Goal: Find specific page/section: Find specific page/section

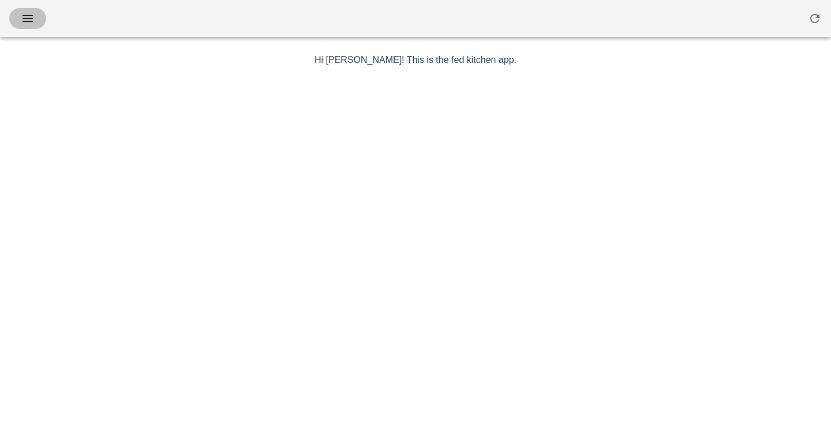
click at [24, 9] on button "button" at bounding box center [27, 18] width 37 height 21
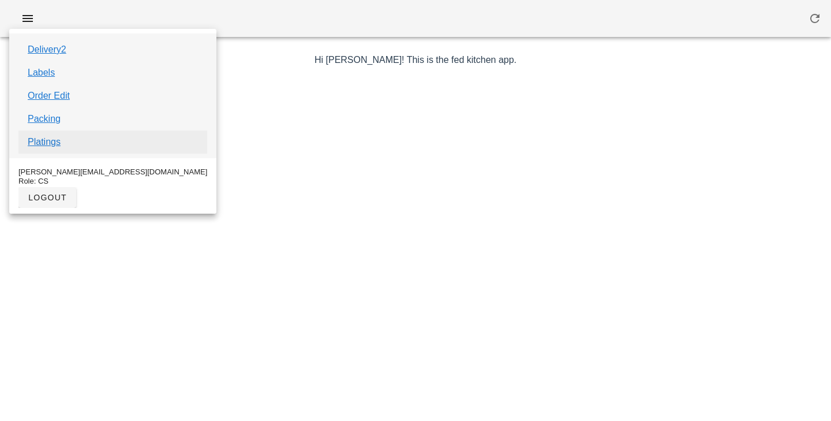
click at [46, 141] on link "Platings" at bounding box center [44, 142] width 33 height 14
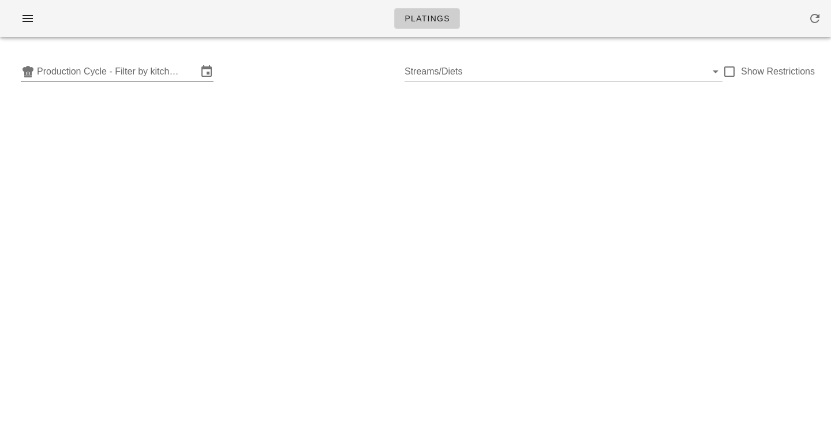
click at [96, 69] on input "Production Cycle - Filter by kitchen production schedules" at bounding box center [117, 71] width 160 height 18
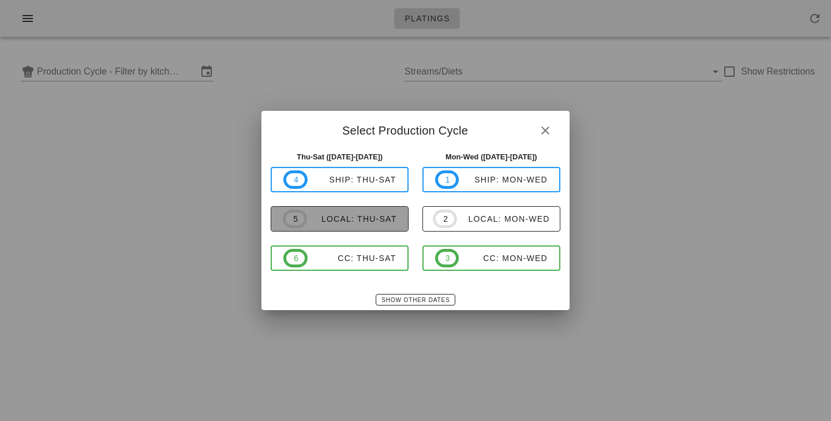
click at [329, 208] on button "5 local: Thu-Sat" at bounding box center [340, 218] width 138 height 25
type input "local: Thu-Sat (Sep 25-Sep 27)"
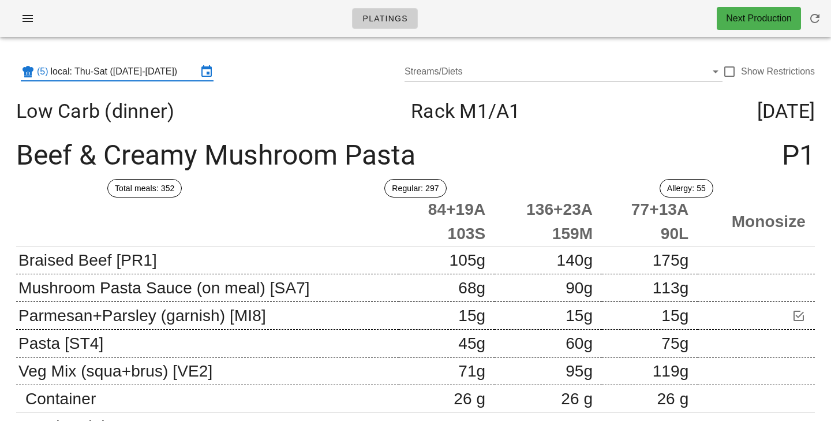
click at [270, 74] on div "(5) local: Thu-Sat (Sep 25-Sep 27) Streams/Diets Show Restrictions" at bounding box center [415, 71] width 817 height 37
click at [734, 75] on div at bounding box center [729, 72] width 20 height 20
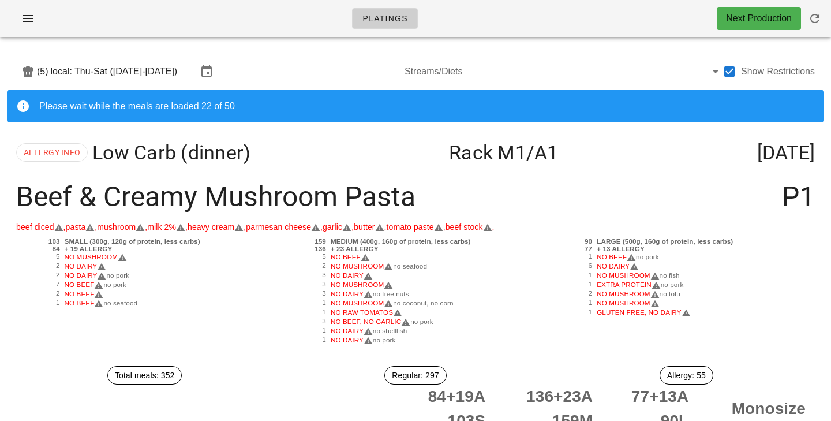
click at [243, 56] on div "(5) local: Thu-Sat (Sep 25-Sep 27) Streams/Diets Show Restrictions" at bounding box center [415, 71] width 817 height 37
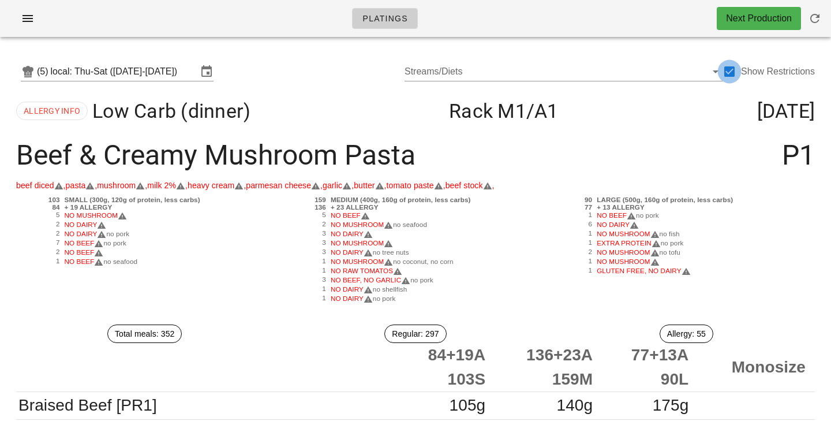
click at [727, 72] on div at bounding box center [729, 72] width 20 height 20
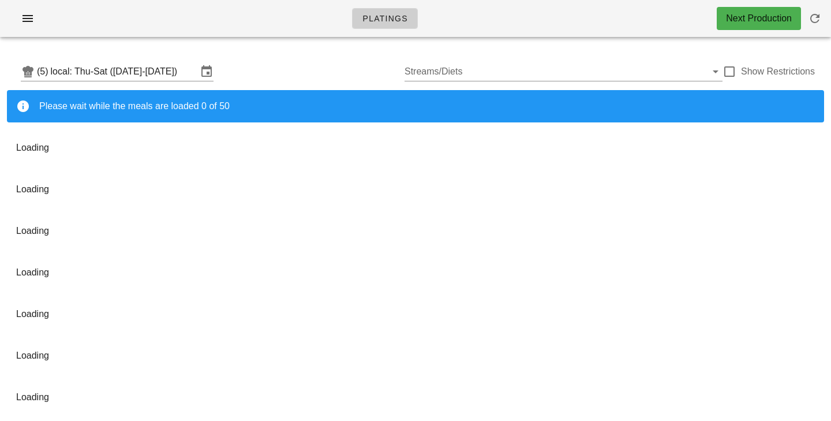
checkbox input "false"
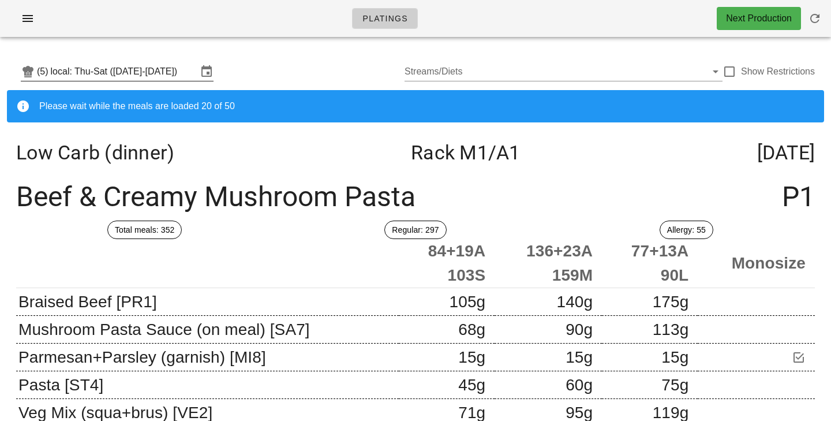
click at [190, 73] on input "local: Thu-Sat (Sep 25-Sep 27)" at bounding box center [124, 71] width 147 height 18
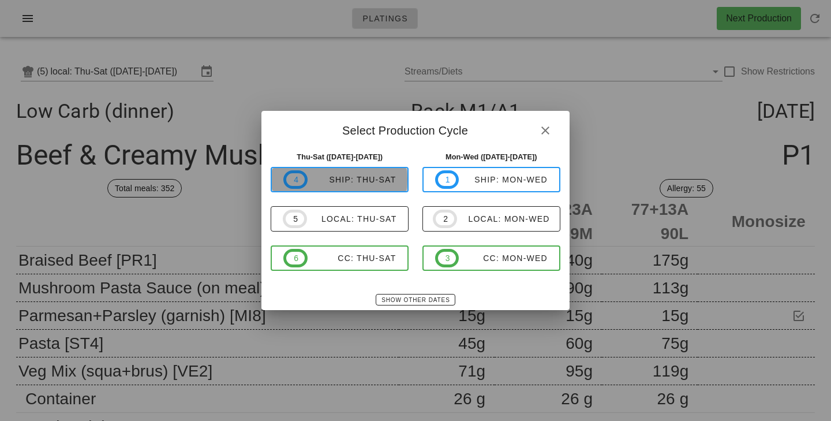
click at [354, 181] on div "ship: Thu-Sat" at bounding box center [351, 179] width 89 height 9
type input "ship: Thu-Sat ([DATE]-[DATE])"
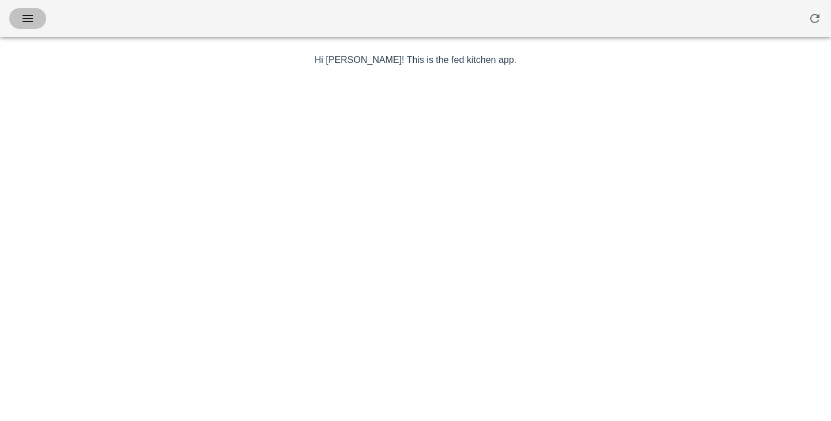
click at [31, 27] on button "button" at bounding box center [27, 18] width 37 height 21
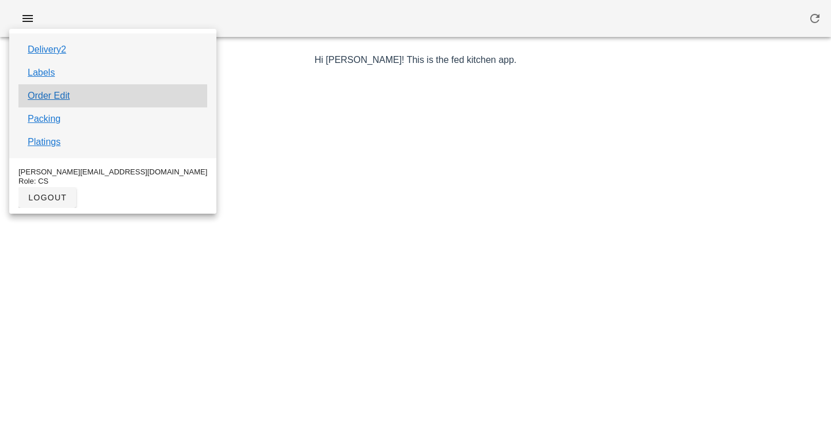
click at [59, 104] on div "Order Edit" at bounding box center [112, 95] width 189 height 23
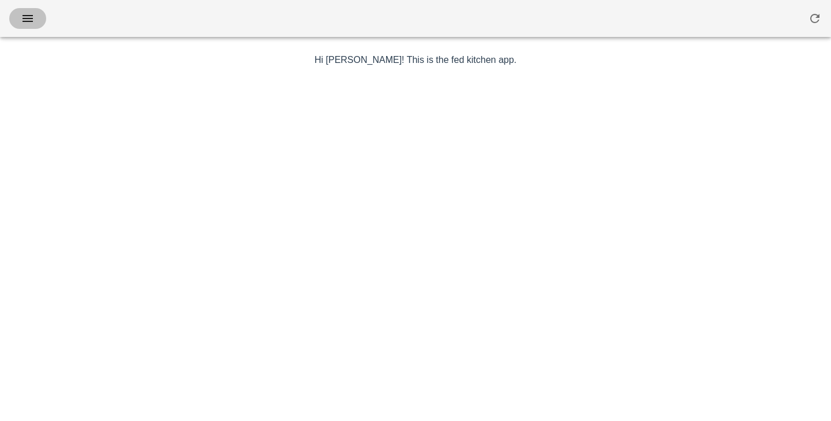
click at [22, 12] on icon "button" at bounding box center [28, 19] width 14 height 14
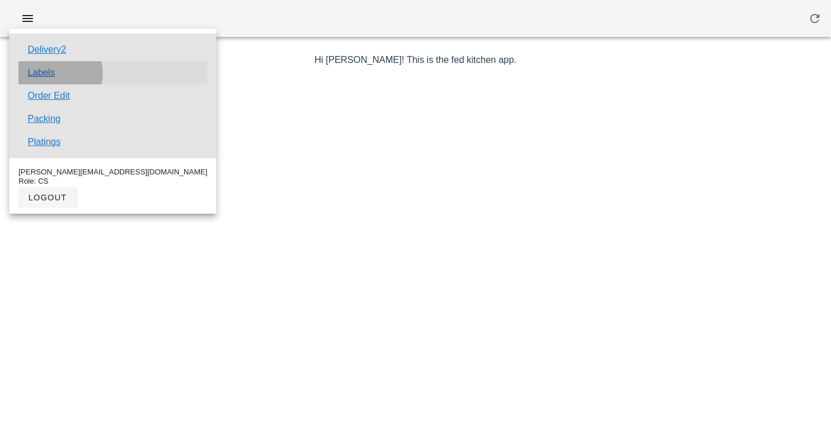
click at [46, 73] on link "Labels" at bounding box center [41, 73] width 27 height 14
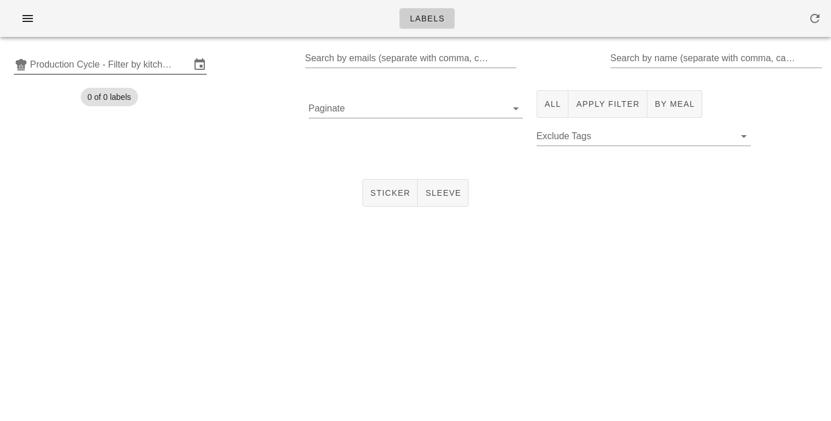
click at [67, 67] on input "Production Cycle - Filter by kitchen production schedules" at bounding box center [110, 64] width 160 height 18
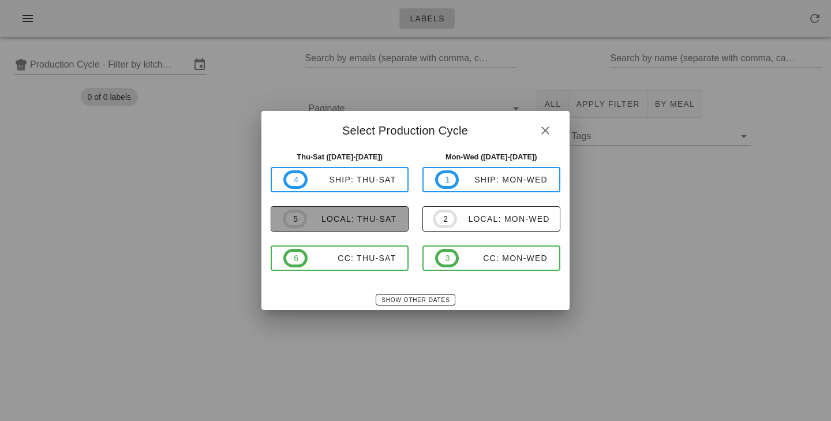
click at [361, 220] on div "local: Thu-Sat" at bounding box center [352, 218] width 90 height 9
type input "local: Thu-Sat ([DATE]-[DATE])"
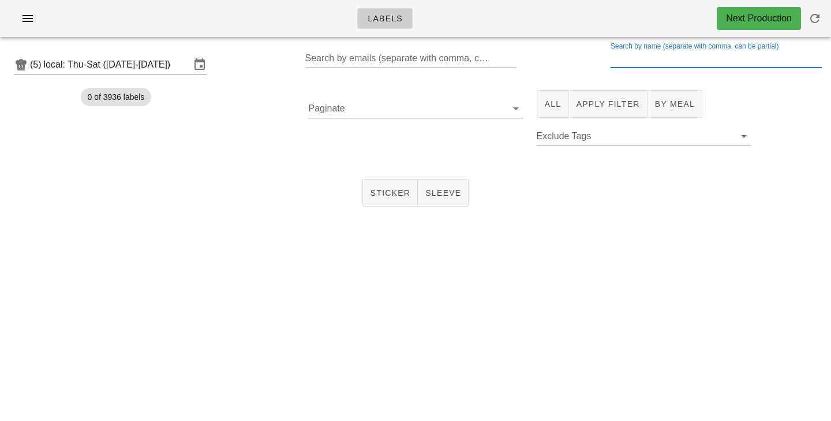
click at [628, 58] on input "Search by name (separate with comma, can be partial)" at bounding box center [714, 58] width 209 height 18
type input "extra"
click at [550, 94] on button "All" at bounding box center [552, 104] width 32 height 28
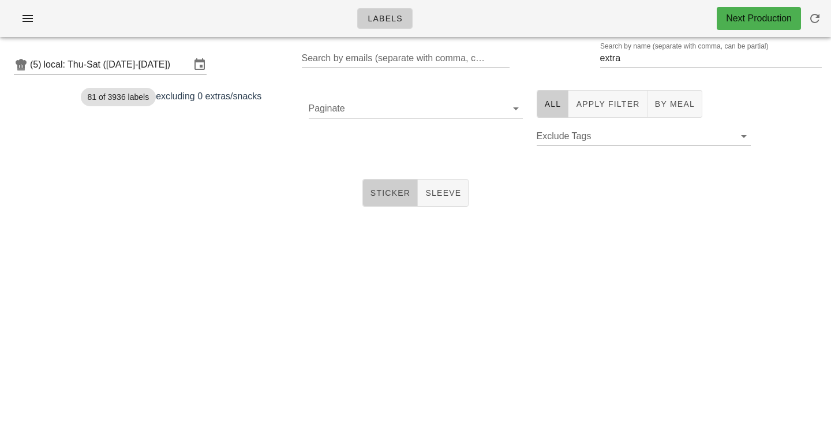
click at [388, 188] on span "Sticker" at bounding box center [390, 192] width 41 height 9
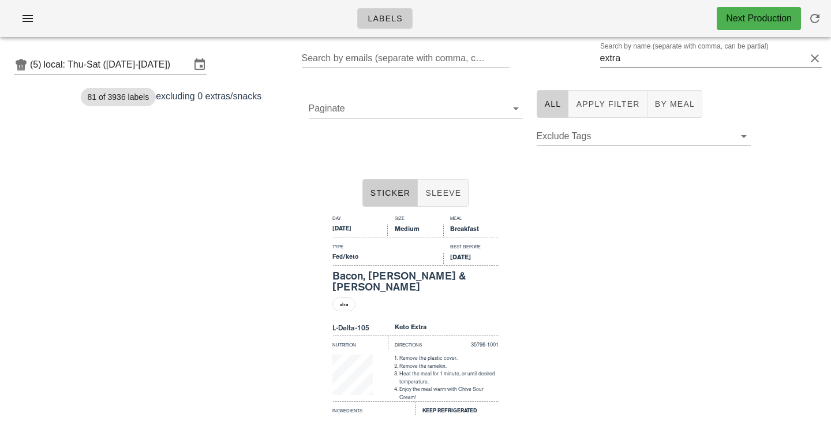
click at [555, 99] on span "All" at bounding box center [552, 103] width 17 height 9
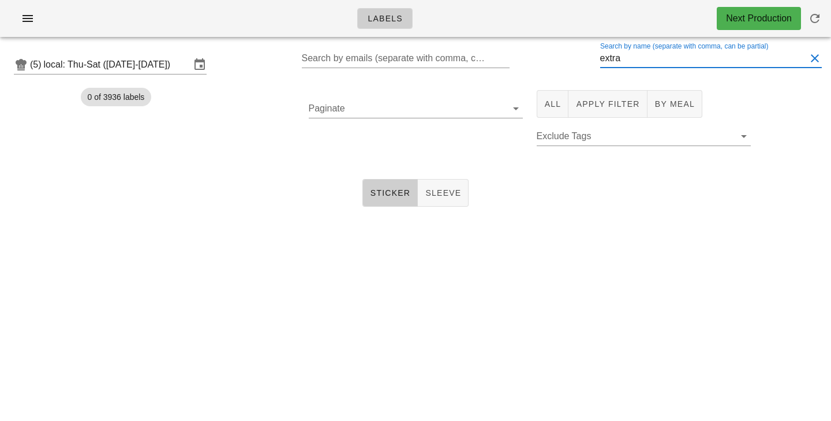
drag, startPoint x: 637, startPoint y: 59, endPoint x: 540, endPoint y: 59, distance: 96.3
click at [600, 59] on input "extra" at bounding box center [703, 58] width 206 height 18
click at [382, 197] on span "Sticker" at bounding box center [390, 192] width 41 height 9
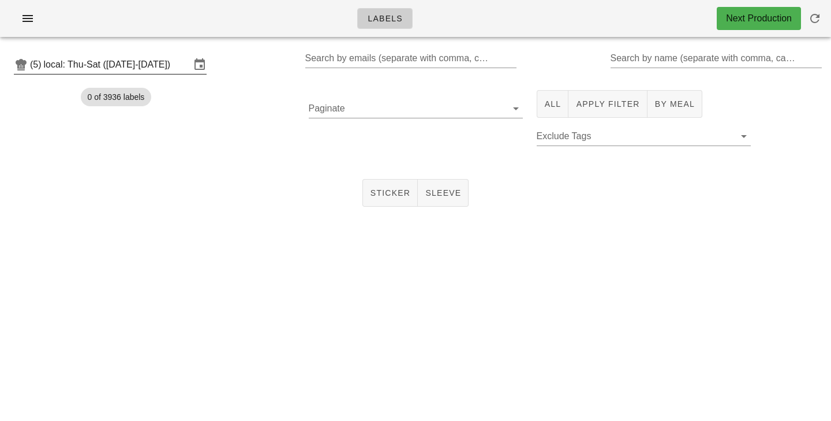
click at [142, 73] on input "local: Thu-Sat (Sep 25-Sep 27)" at bounding box center [117, 64] width 147 height 18
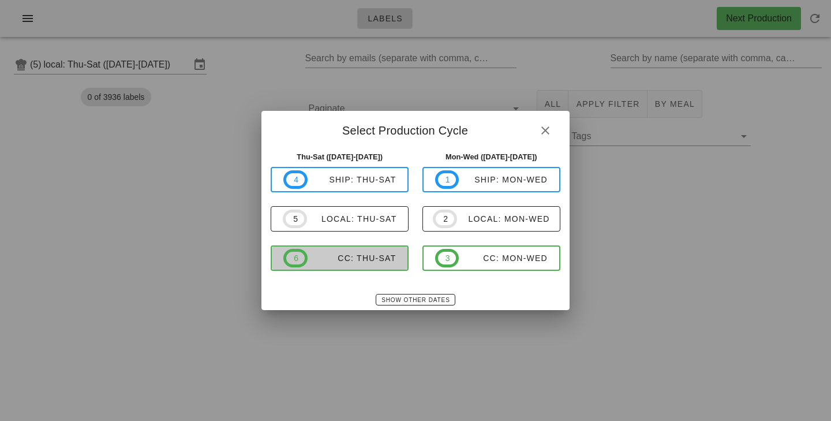
click at [315, 258] on div "CC: Thu-Sat" at bounding box center [351, 257] width 89 height 9
type input "CC: Thu-Sat ([DATE]-[DATE])"
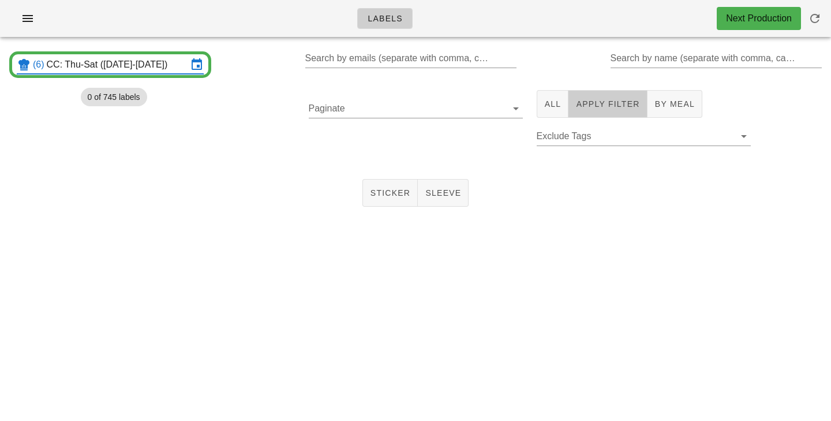
click at [592, 103] on span "Apply Filter" at bounding box center [607, 103] width 64 height 9
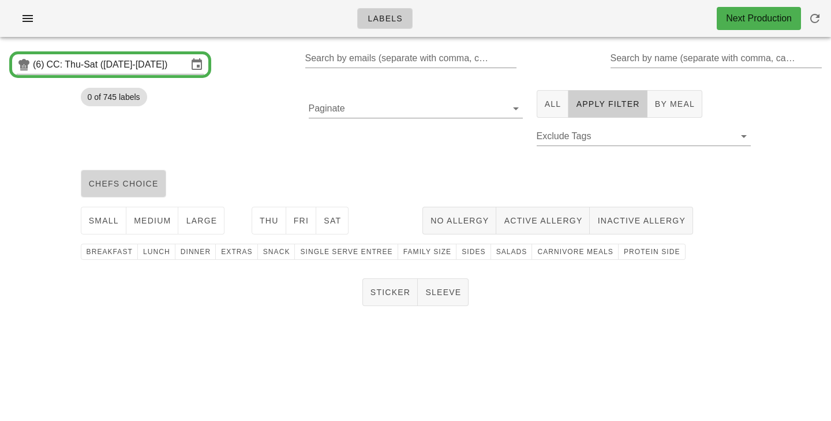
click at [126, 192] on button "chefs choice" at bounding box center [123, 184] width 85 height 28
click at [155, 223] on span "medium" at bounding box center [152, 220] width 38 height 9
click at [280, 219] on button "Thu" at bounding box center [269, 221] width 35 height 28
click at [310, 222] on button "Fri" at bounding box center [301, 221] width 31 height 28
click at [352, 224] on div "Thu Fri Sat" at bounding box center [330, 220] width 171 height 37
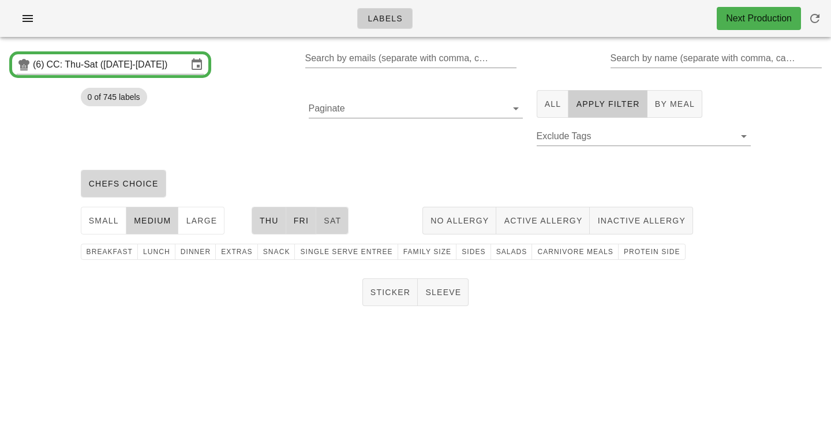
click at [333, 224] on span "Sat" at bounding box center [332, 220] width 18 height 9
click at [629, 248] on span "protein side" at bounding box center [651, 251] width 57 height 8
click at [382, 300] on button "Sticker" at bounding box center [390, 292] width 56 height 28
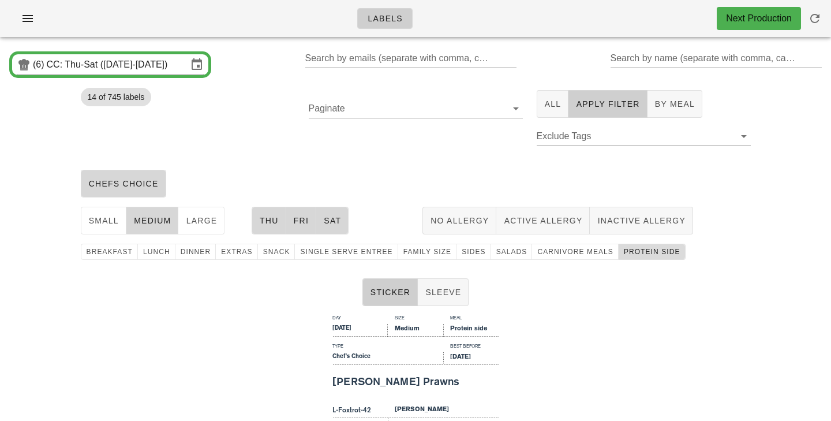
click at [648, 253] on span "protein side" at bounding box center [651, 251] width 57 height 8
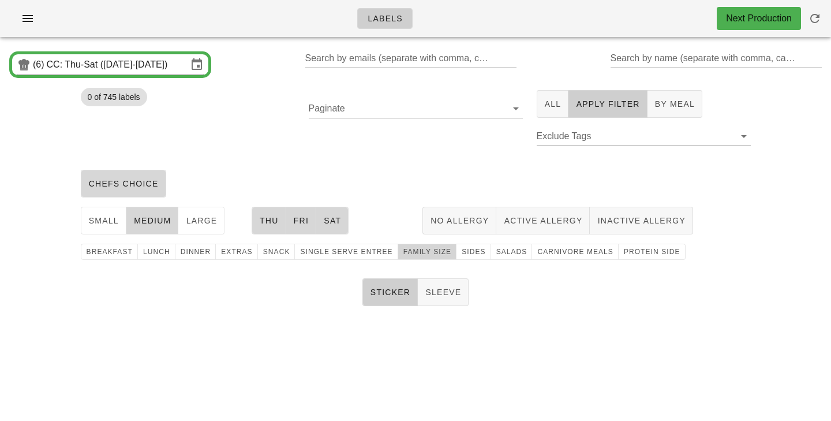
click at [420, 255] on span "family size" at bounding box center [427, 251] width 48 height 8
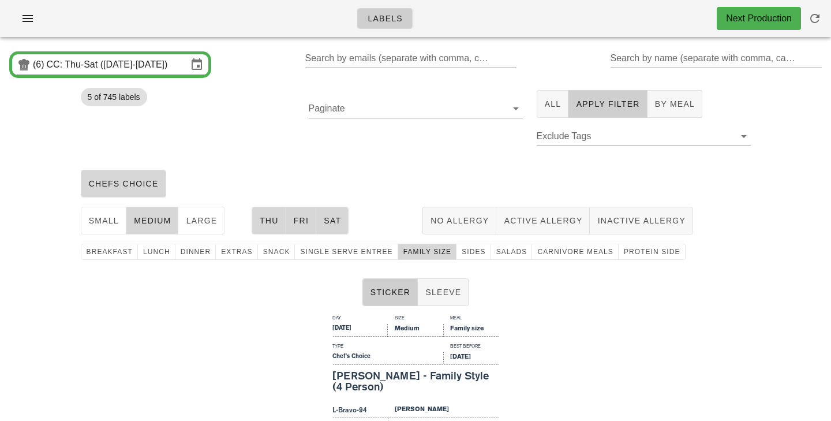
click at [414, 146] on div "Paginate" at bounding box center [416, 124] width 228 height 82
click at [406, 250] on span "family size" at bounding box center [427, 251] width 48 height 8
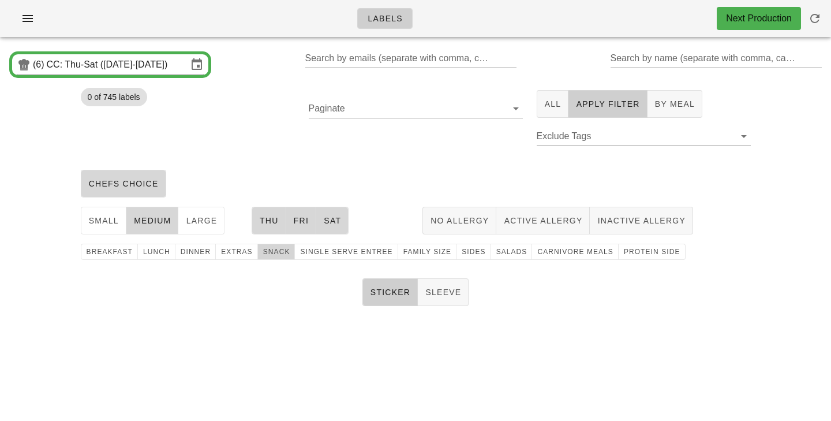
drag, startPoint x: 277, startPoint y: 247, endPoint x: 283, endPoint y: 226, distance: 22.7
click at [277, 247] on span "snack" at bounding box center [276, 251] width 28 height 8
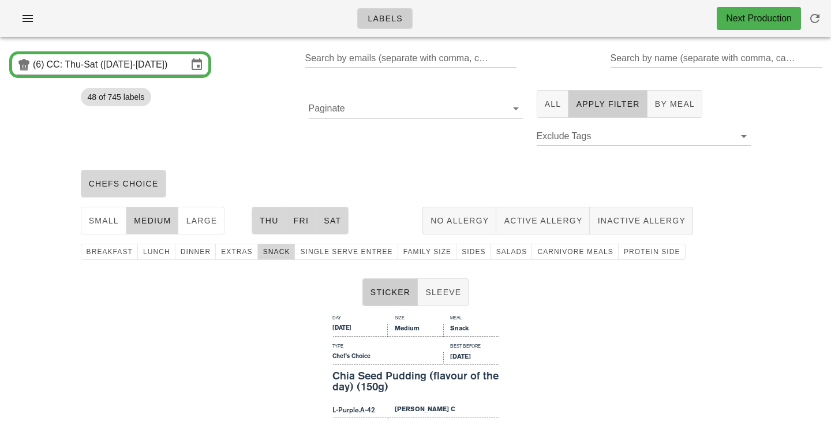
click at [249, 133] on div "48 of 745 labels" at bounding box center [188, 124] width 228 height 82
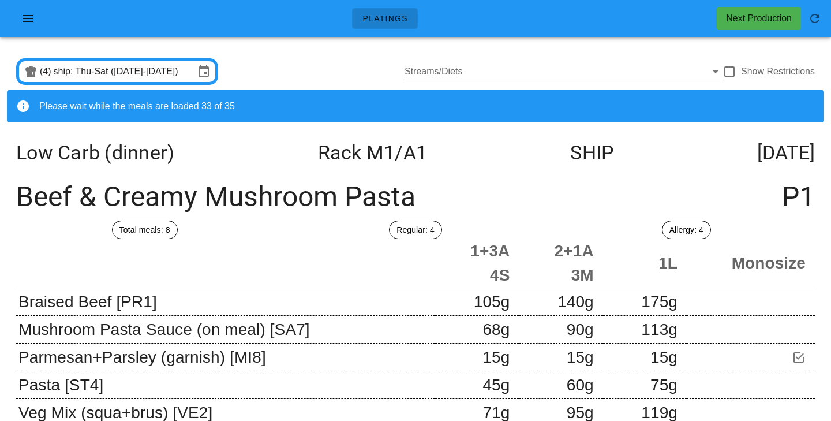
click at [167, 58] on div "(4) ship: Thu-Sat (Sep 25-Sep 27) Streams/Diets Show Restrictions" at bounding box center [415, 71] width 817 height 37
click at [167, 70] on input "ship: Thu-Sat ([DATE]-[DATE])" at bounding box center [124, 71] width 141 height 18
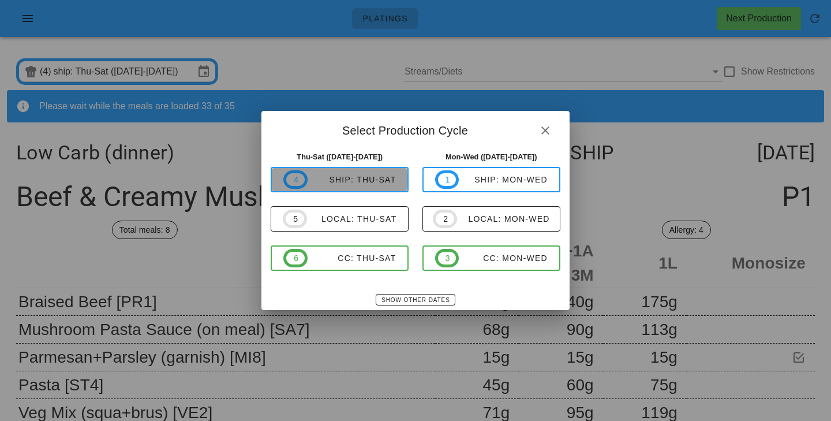
click at [339, 189] on button "4 ship: Thu-Sat" at bounding box center [340, 179] width 138 height 25
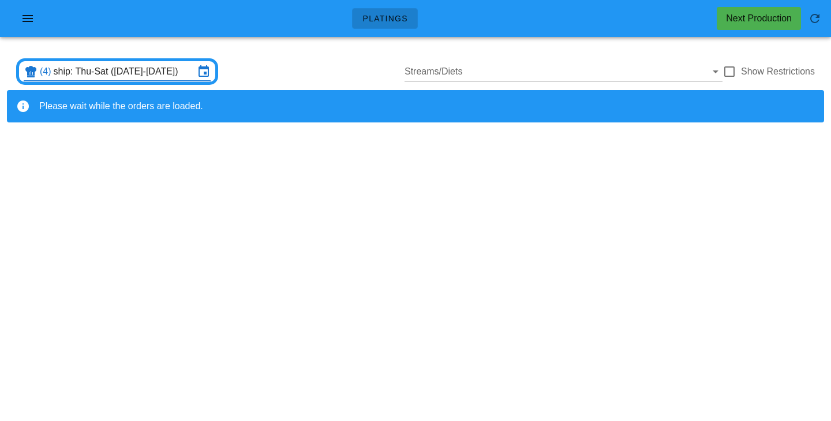
click at [158, 67] on input "ship: Thu-Sat ([DATE]-[DATE])" at bounding box center [124, 71] width 141 height 18
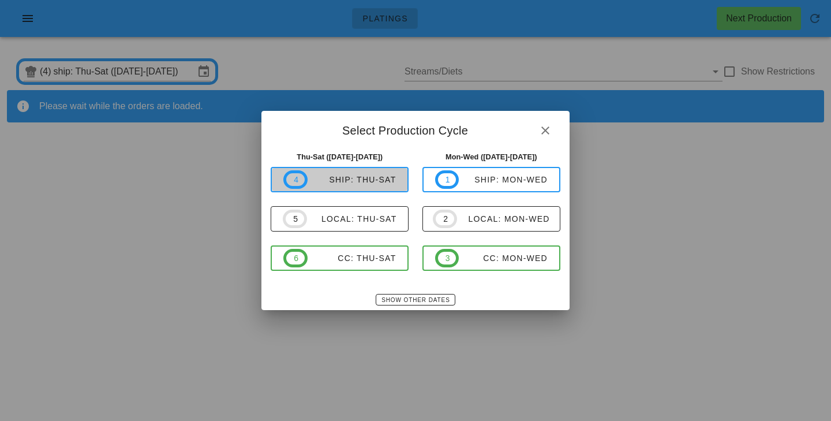
click at [350, 186] on span "4 ship: Thu-Sat" at bounding box center [339, 179] width 112 height 18
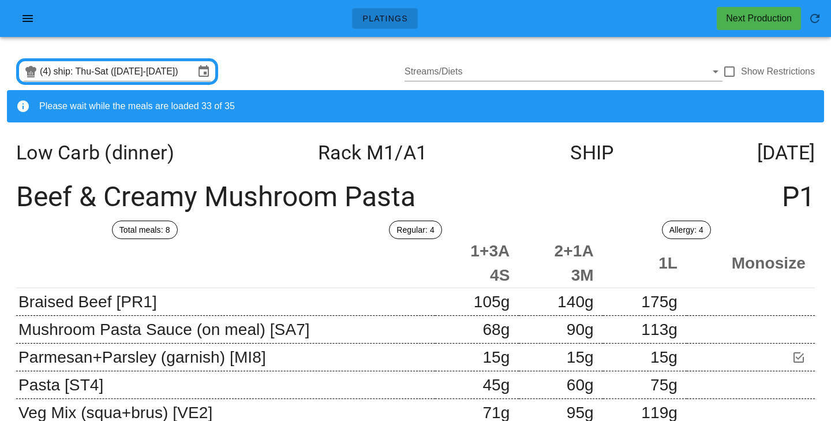
click at [205, 109] on span "Please wait while the meals are loaded 33 of 35" at bounding box center [137, 106] width 196 height 10
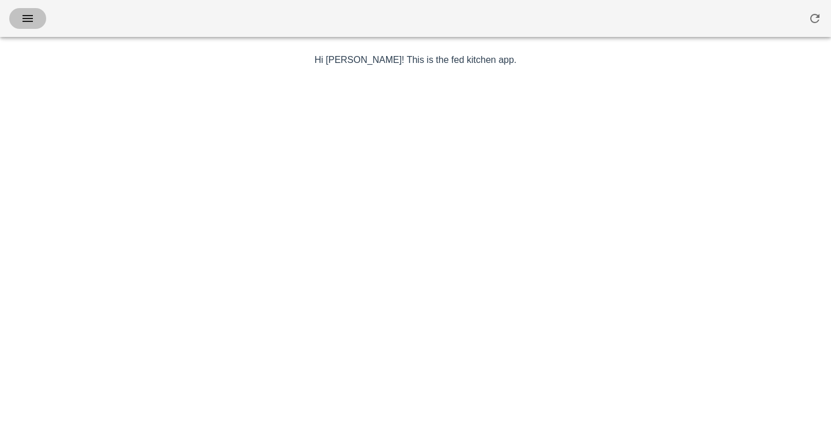
click at [33, 21] on icon "button" at bounding box center [28, 19] width 14 height 14
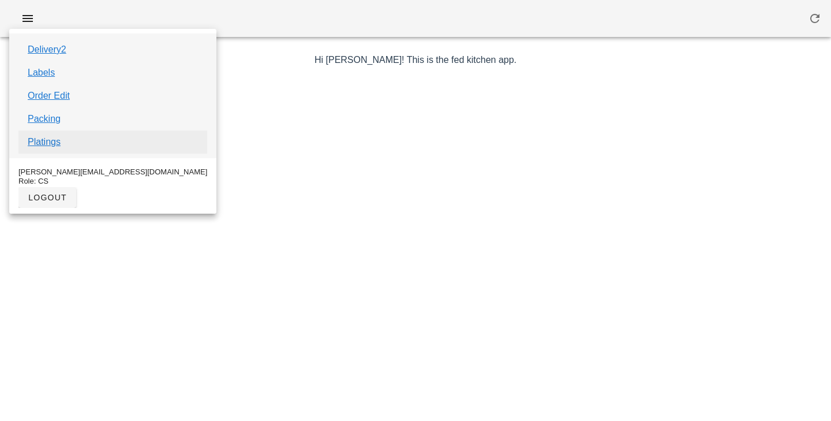
click at [51, 142] on link "Platings" at bounding box center [44, 142] width 33 height 14
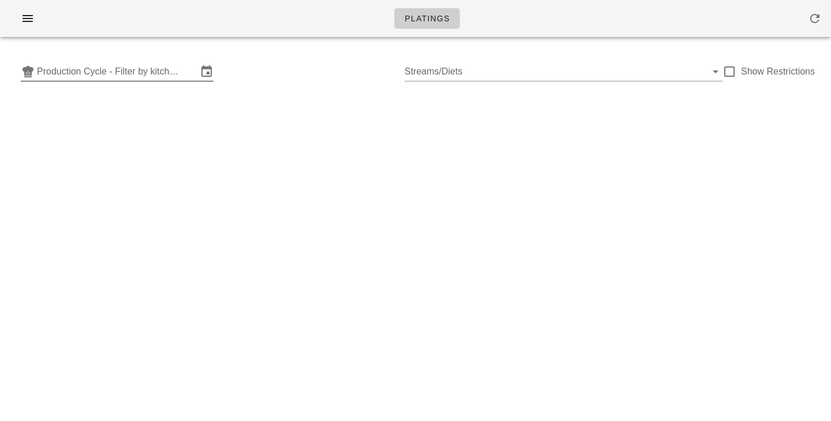
click at [68, 76] on input "Production Cycle - Filter by kitchen production schedules" at bounding box center [117, 71] width 160 height 18
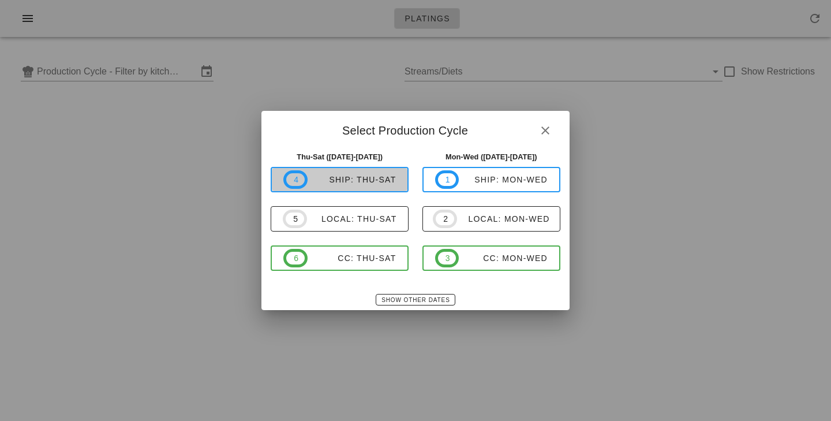
click at [320, 186] on span "4 ship: Thu-Sat" at bounding box center [339, 179] width 112 height 18
type input "ship: Thu-Sat ([DATE]-[DATE])"
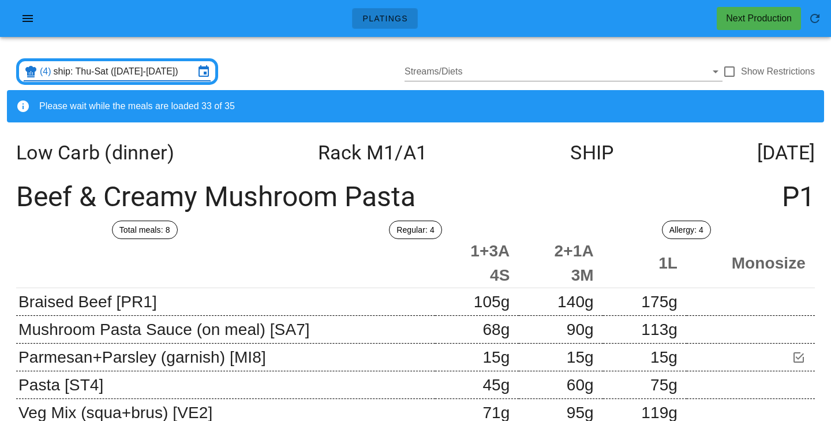
click at [214, 108] on span "Please wait while the meals are loaded 33 of 35" at bounding box center [137, 106] width 196 height 10
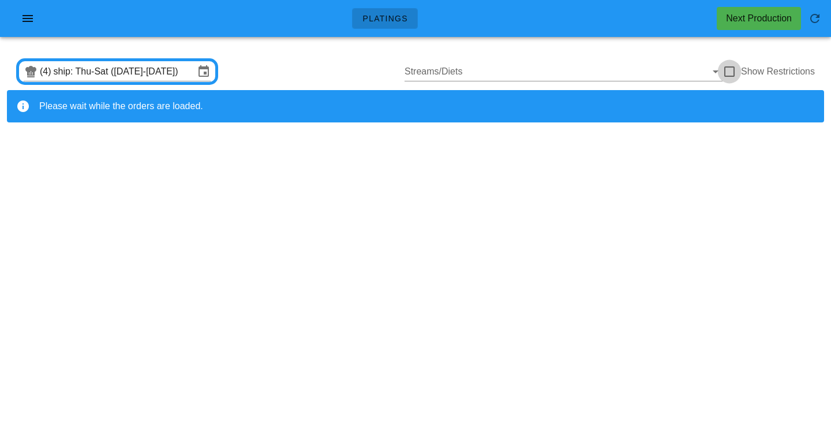
click at [728, 67] on div at bounding box center [729, 72] width 20 height 20
click at [350, 72] on div "(4) ship: Thu-Sat ([DATE]-[DATE]) Streams/Diets Show Restrictions" at bounding box center [415, 71] width 817 height 37
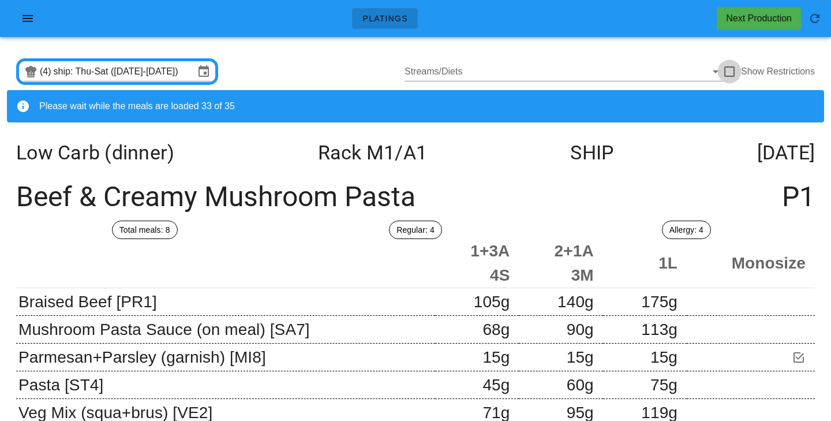
click at [730, 73] on div at bounding box center [729, 72] width 20 height 20
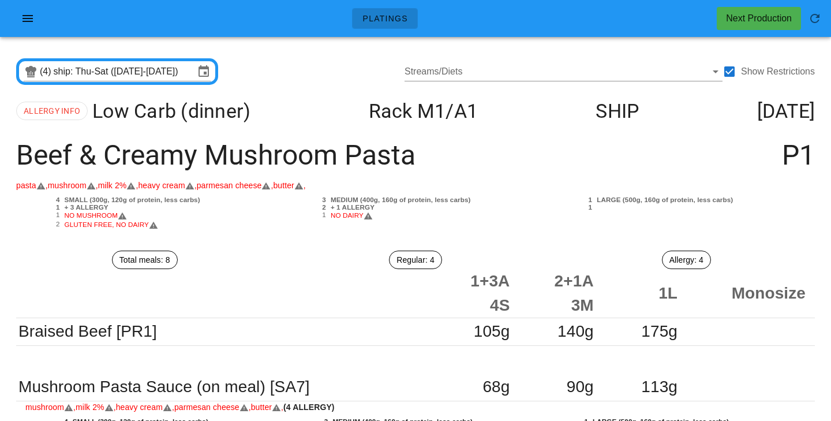
click at [326, 77] on div "(4) ship: Thu-Sat ([DATE]-[DATE]) Streams/Diets Show Restrictions" at bounding box center [415, 71] width 817 height 37
click at [728, 74] on div at bounding box center [729, 72] width 20 height 20
checkbox input "false"
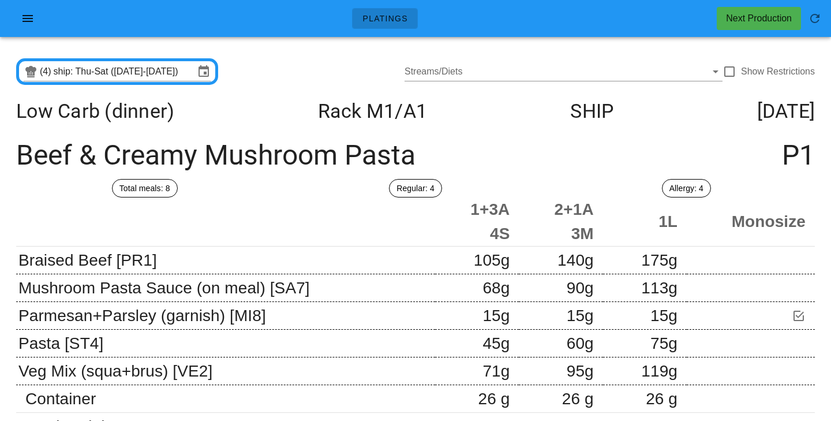
click at [291, 56] on div "(4) ship: Thu-Sat ([DATE]-[DATE]) Streams/Diets Show Restrictions" at bounding box center [415, 71] width 817 height 37
click at [168, 63] on input "ship: Thu-Sat ([DATE]-[DATE])" at bounding box center [124, 71] width 141 height 18
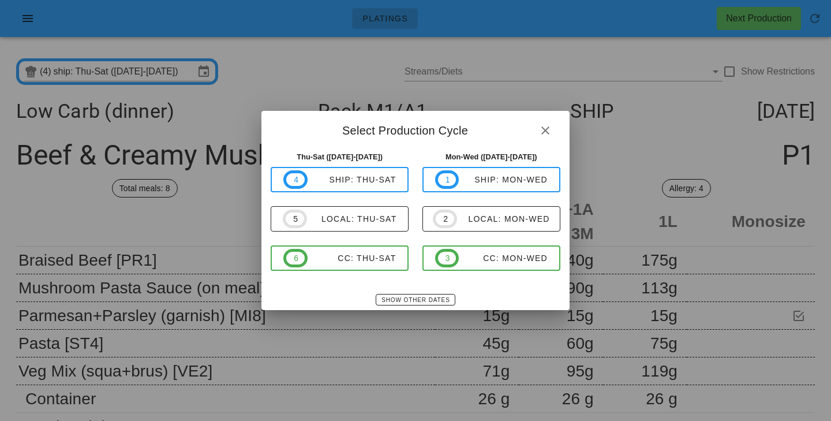
click at [322, 245] on div "4 ship: Thu-Sat 5 local: Thu-Sat 6 CC: Thu-Sat" at bounding box center [340, 219] width 138 height 104
click at [329, 259] on div "CC: Thu-Sat" at bounding box center [351, 257] width 89 height 9
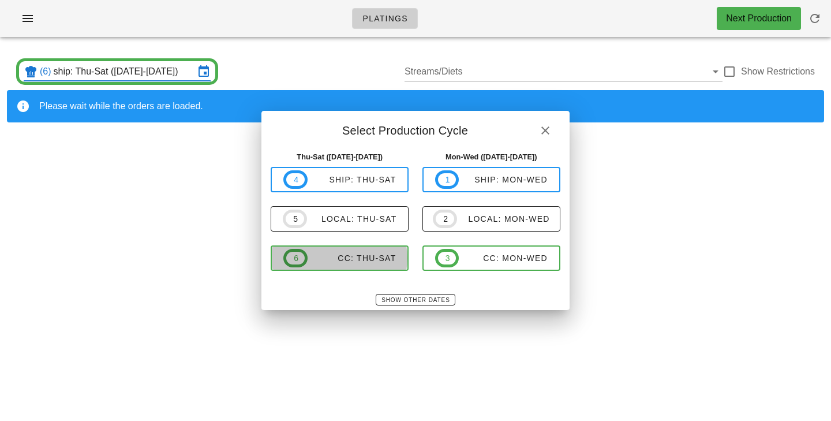
type input "CC: Thu-Sat ([DATE]-[DATE])"
